Goal: Find specific page/section: Find specific page/section

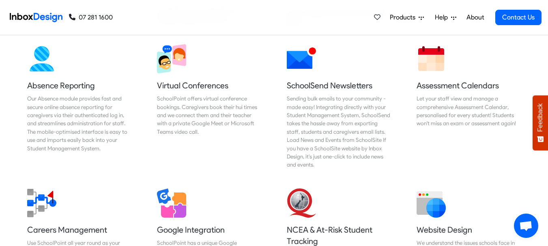
scroll to position [667, 0]
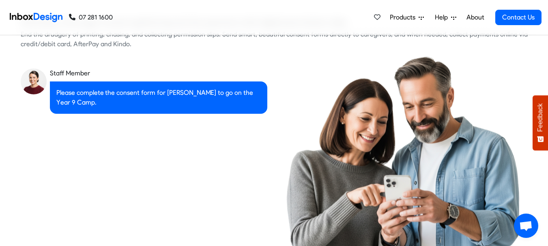
checkbox input "true"
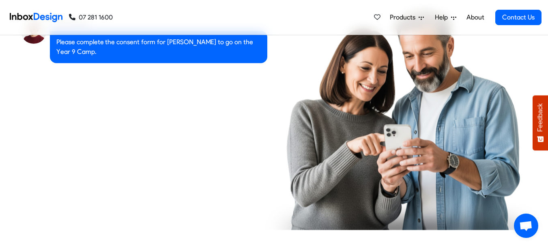
checkbox input "true"
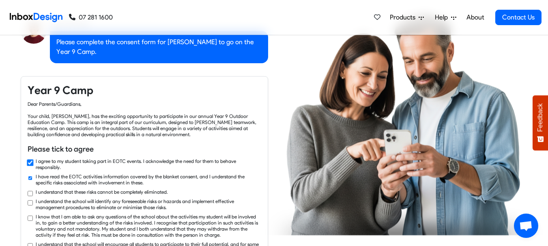
checkbox input "true"
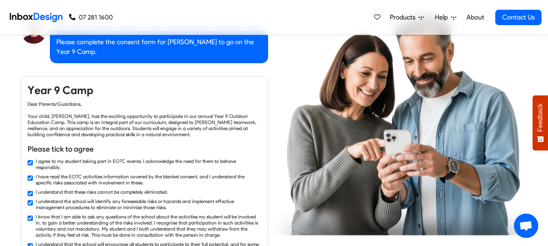
checkbox input "true"
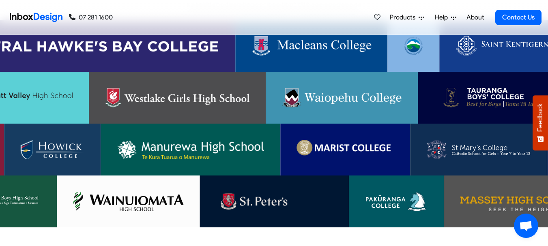
scroll to position [2559, 0]
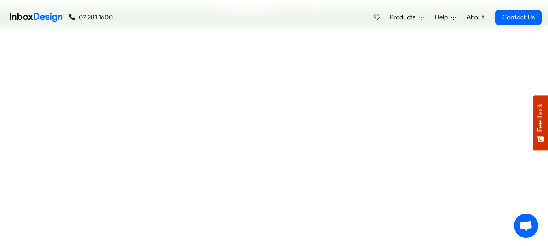
checkbox input "false"
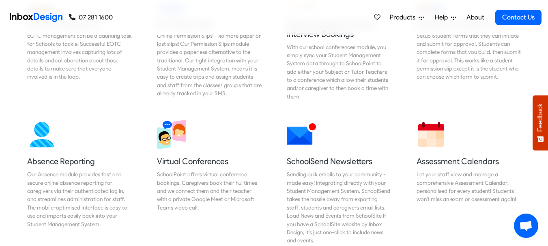
checkbox input "false"
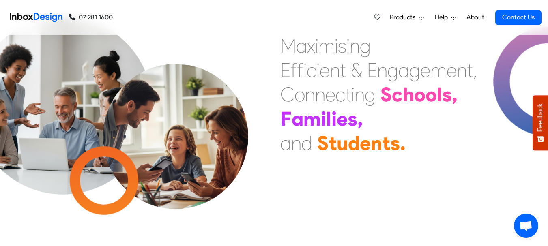
checkbox input "false"
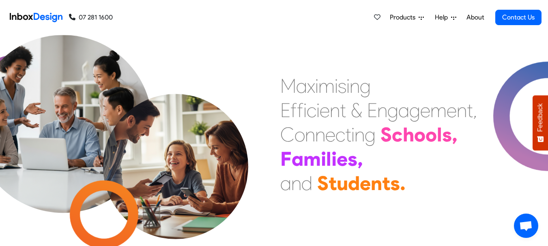
checkbox input "false"
